Goal: Find contact information: Find contact information

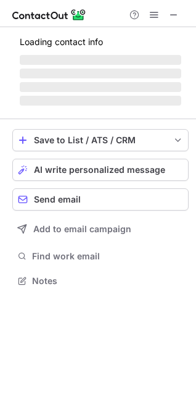
scroll to position [269, 196]
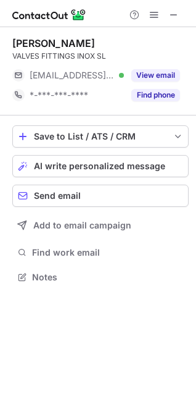
scroll to position [269, 196]
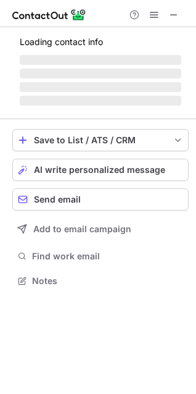
scroll to position [269, 196]
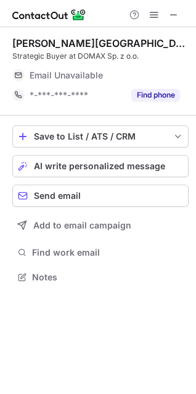
scroll to position [269, 196]
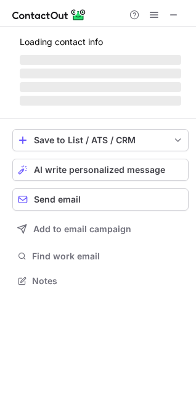
scroll to position [300, 196]
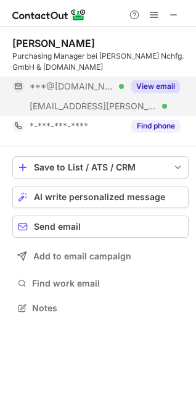
click at [151, 90] on button "View email" at bounding box center [156, 86] width 49 height 12
